Goal: Task Accomplishment & Management: Manage account settings

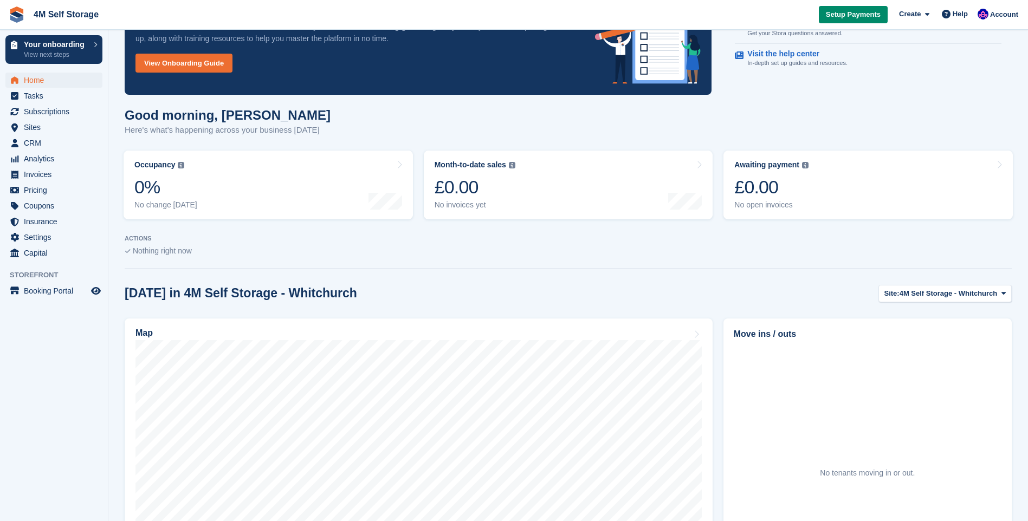
scroll to position [54, 0]
click at [48, 128] on span "Sites" at bounding box center [56, 127] width 65 height 15
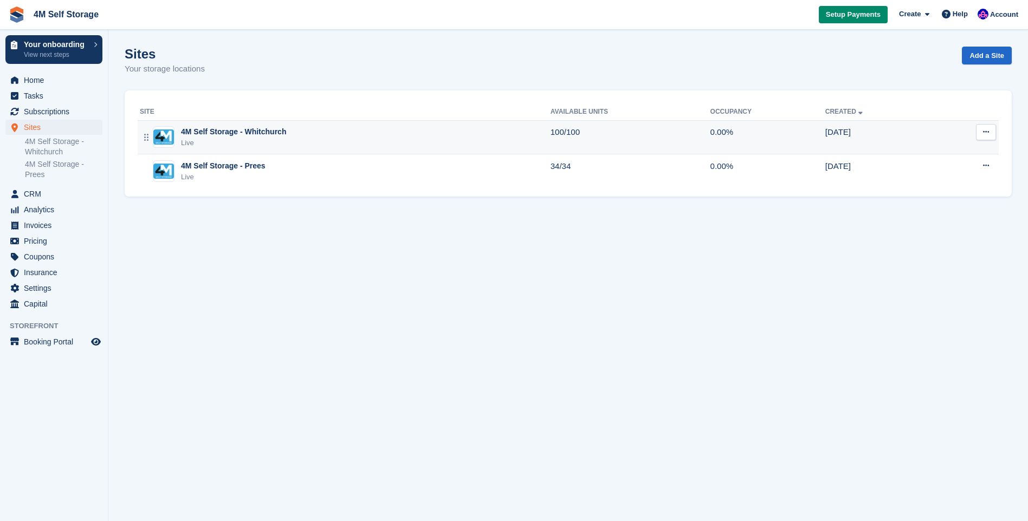
click at [275, 130] on div "4M Self Storage - Whitchurch" at bounding box center [233, 131] width 105 height 11
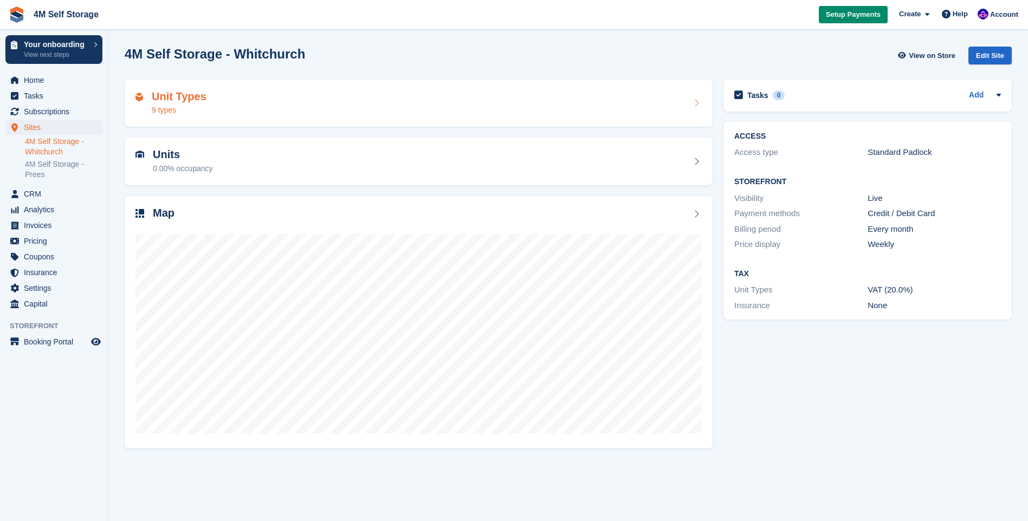
click at [698, 103] on icon at bounding box center [696, 103] width 11 height 9
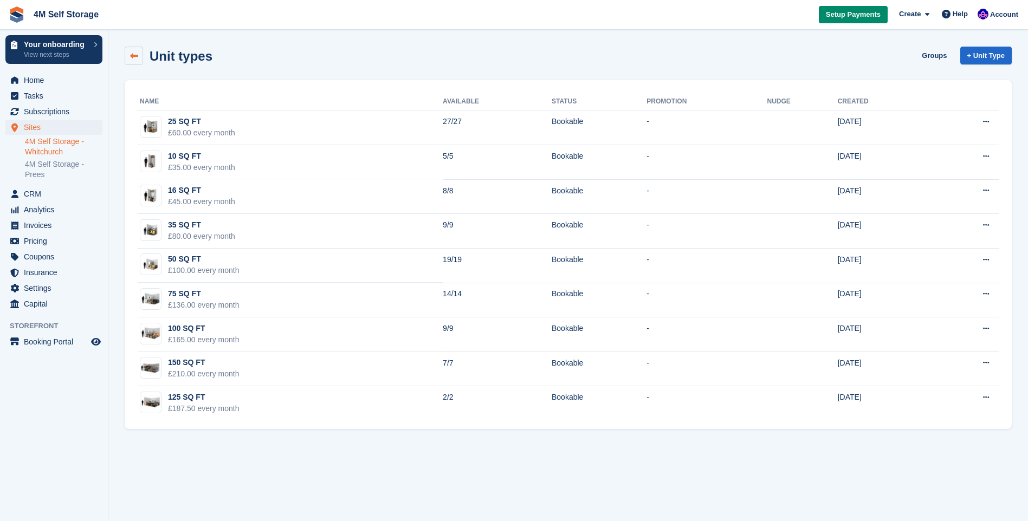
click at [133, 54] on icon at bounding box center [134, 56] width 8 height 8
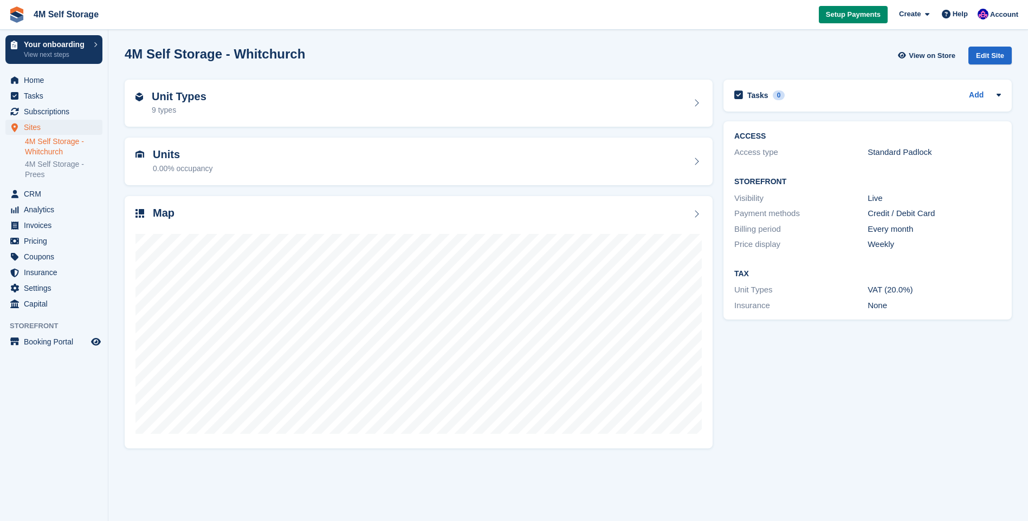
click at [936, 55] on span "View on Store" at bounding box center [932, 55] width 47 height 11
click at [694, 217] on icon at bounding box center [696, 214] width 11 height 9
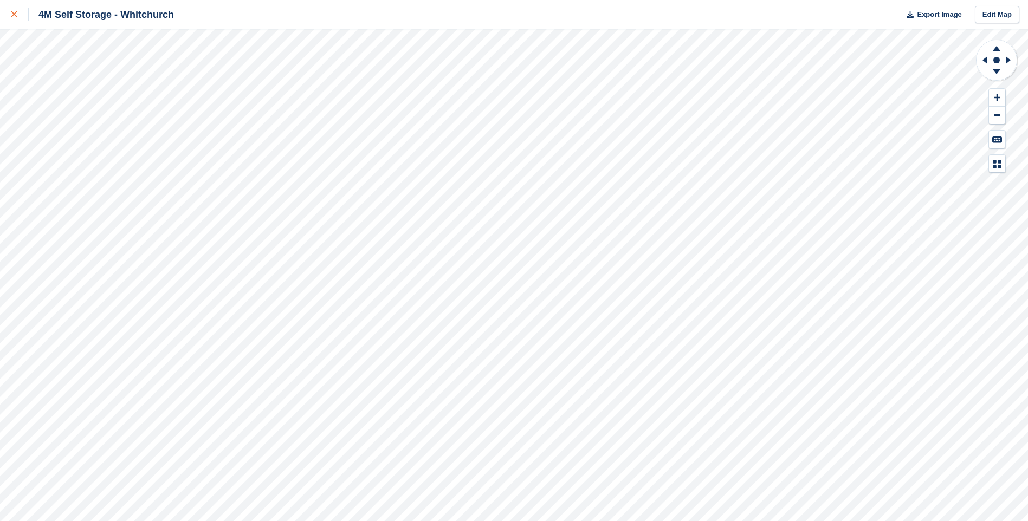
click at [14, 17] on icon at bounding box center [14, 14] width 7 height 7
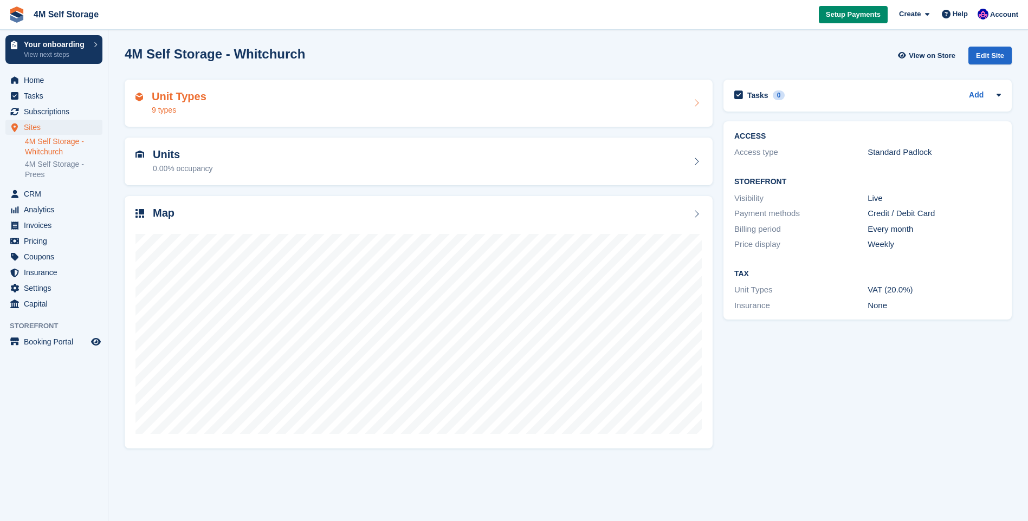
click at [339, 107] on div "Unit Types 9 types" at bounding box center [418, 103] width 566 height 26
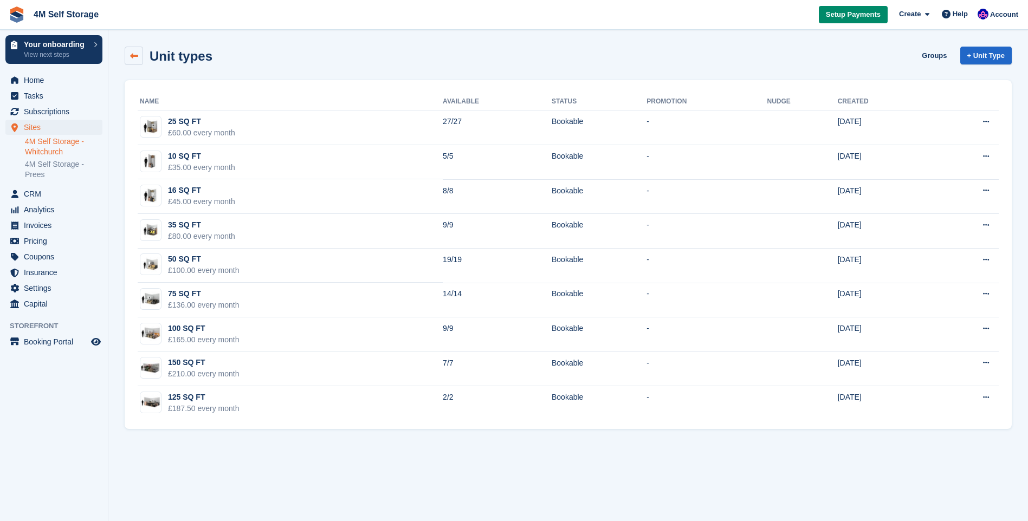
click at [137, 60] on link at bounding box center [134, 56] width 18 height 18
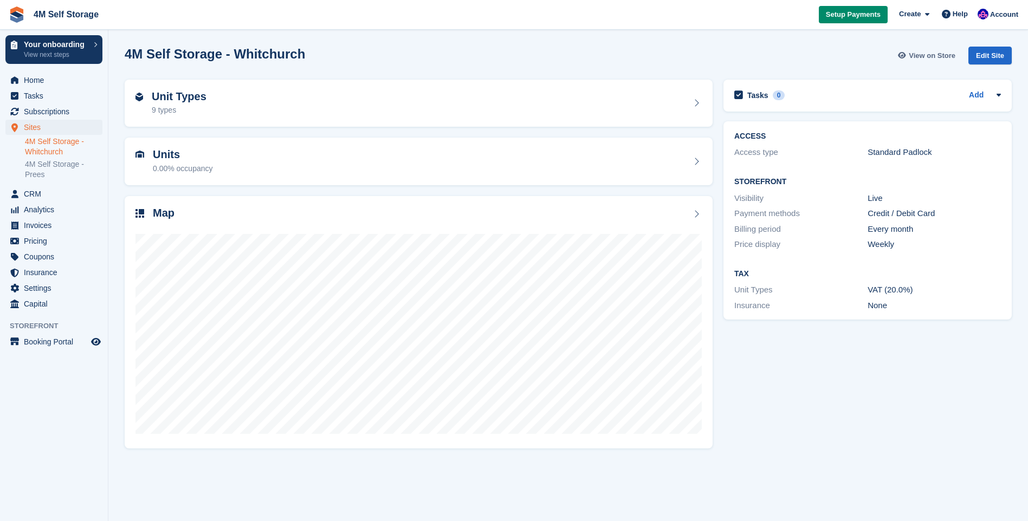
click at [920, 52] on span "View on Store" at bounding box center [932, 55] width 47 height 11
click at [42, 171] on link "4M Self Storage - Prees" at bounding box center [63, 169] width 77 height 21
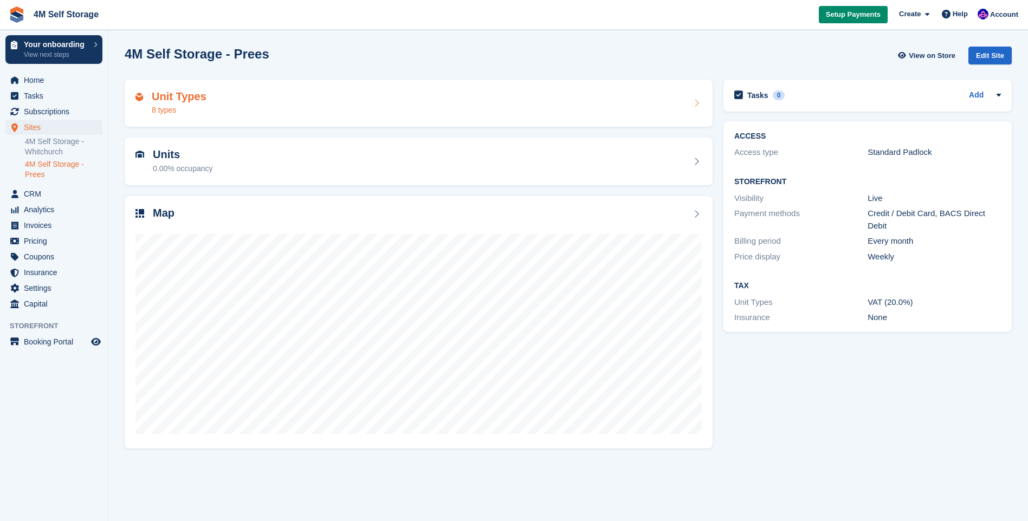
click at [526, 108] on div "Unit Types 8 types" at bounding box center [418, 103] width 566 height 26
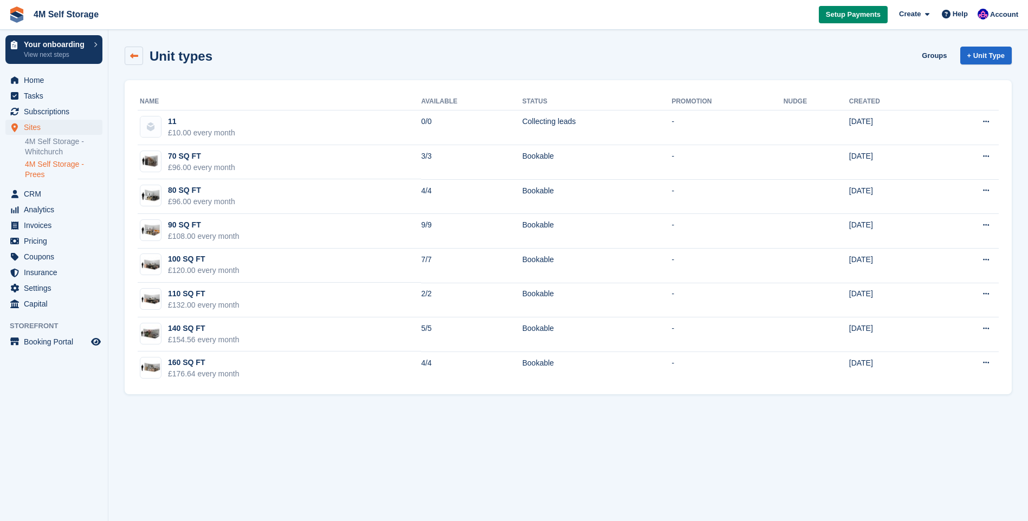
click at [130, 58] on icon at bounding box center [134, 56] width 8 height 8
click at [60, 85] on span "Home" at bounding box center [56, 80] width 65 height 15
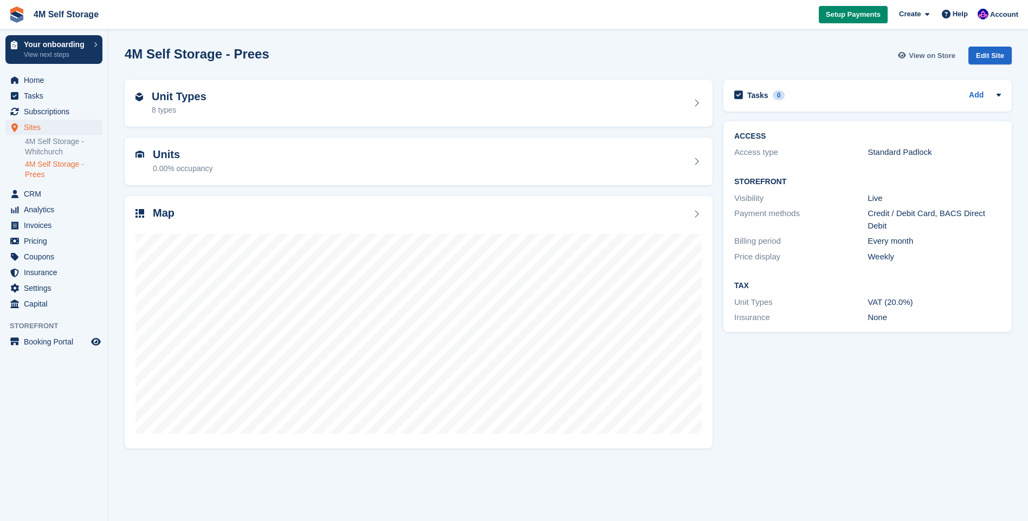
click at [916, 60] on span "View on Store" at bounding box center [932, 55] width 47 height 11
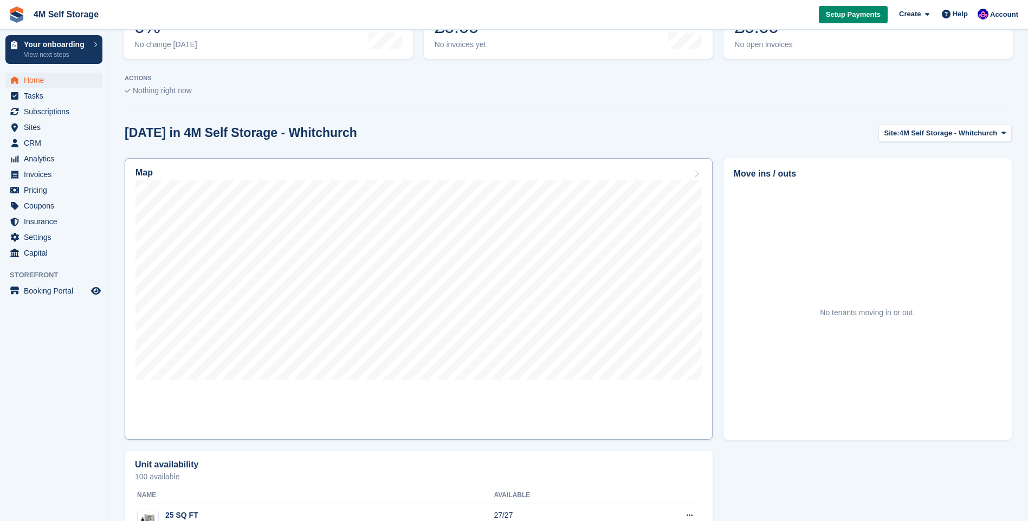
scroll to position [217, 0]
click at [56, 126] on span "Sites" at bounding box center [56, 127] width 65 height 15
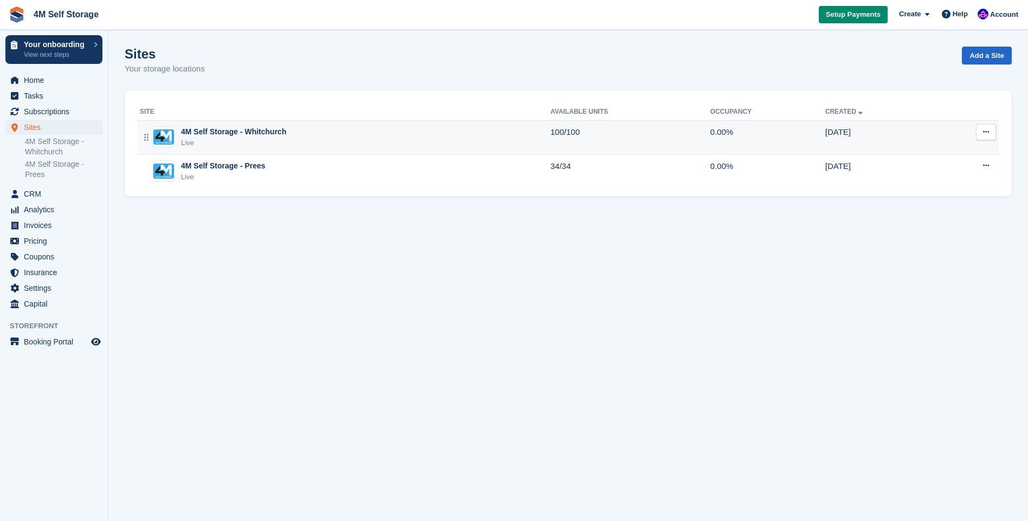
click at [213, 128] on div "4M Self Storage - Whitchurch" at bounding box center [233, 131] width 105 height 11
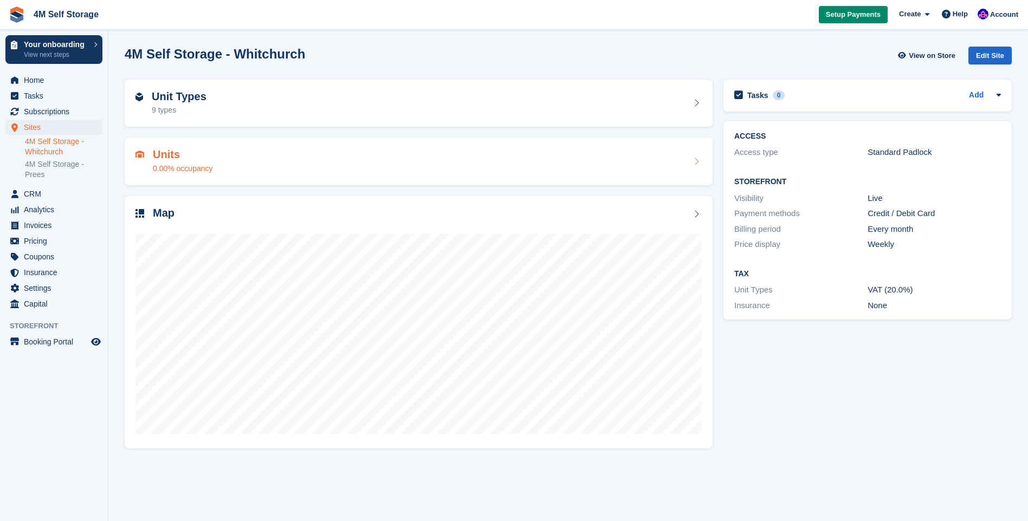
click at [325, 159] on div "Units 0.00% occupancy" at bounding box center [418, 161] width 566 height 26
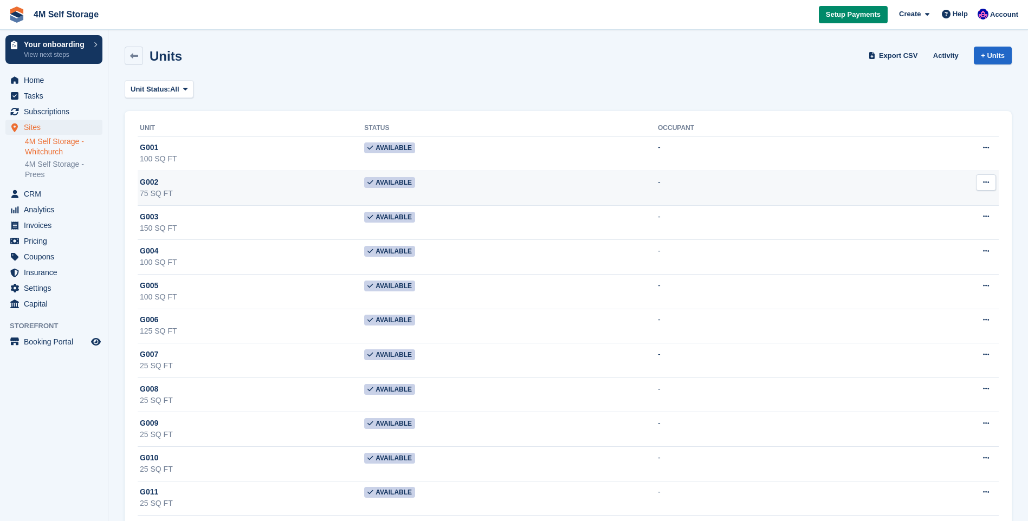
click at [167, 198] on div "75 SQ FT" at bounding box center [252, 193] width 224 height 11
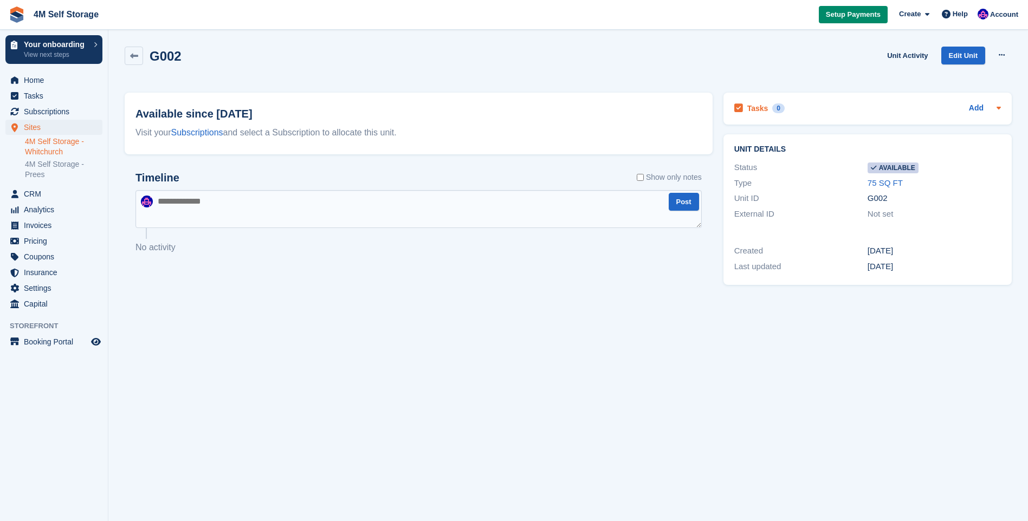
click at [996, 104] on icon at bounding box center [998, 107] width 9 height 9
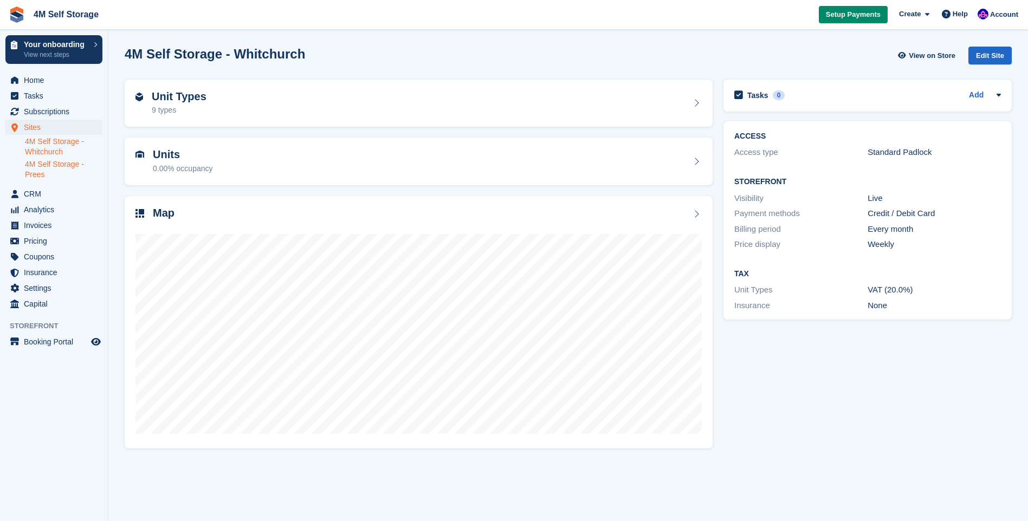
click at [53, 170] on link "4M Self Storage - Prees" at bounding box center [63, 169] width 77 height 21
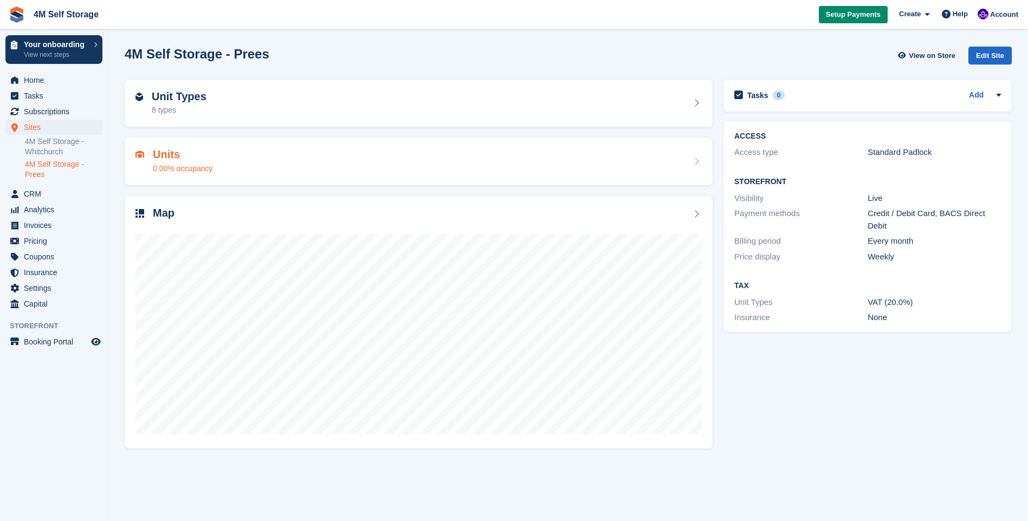
click at [374, 175] on div "Units 0.00% occupancy" at bounding box center [419, 162] width 588 height 48
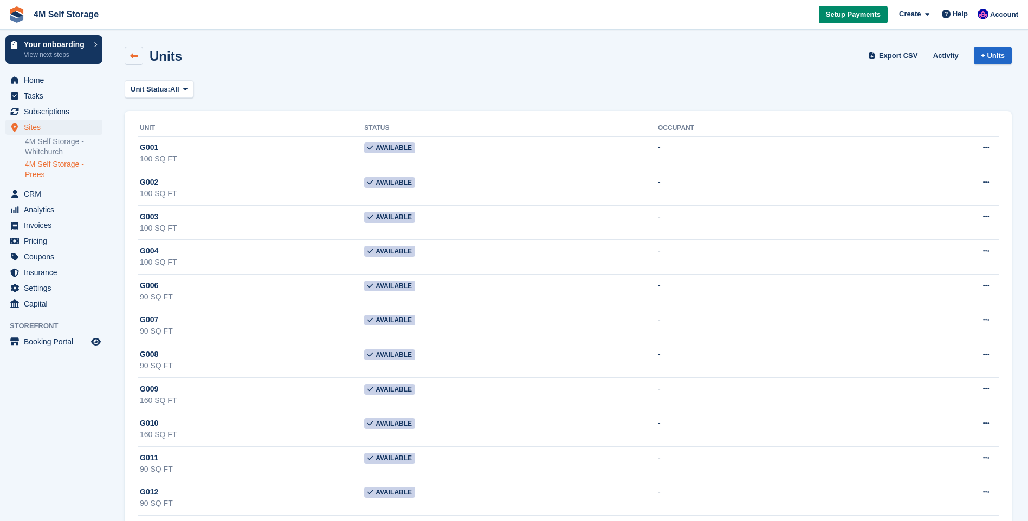
click at [134, 57] on icon at bounding box center [134, 56] width 8 height 8
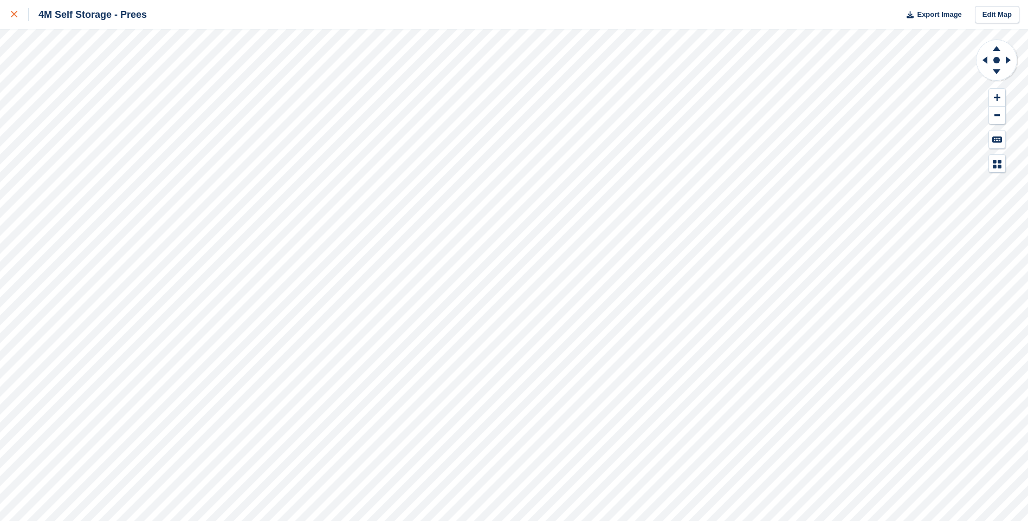
click at [19, 8] on link at bounding box center [14, 14] width 29 height 29
